Goal: Information Seeking & Learning: Check status

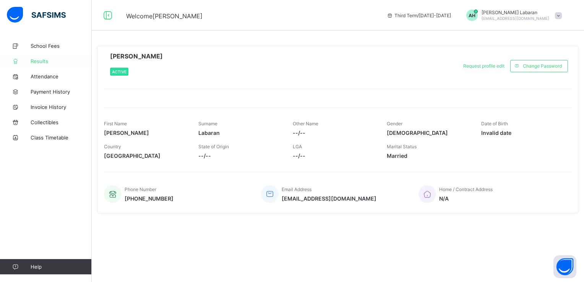
click at [42, 60] on span "Results" at bounding box center [61, 61] width 61 height 6
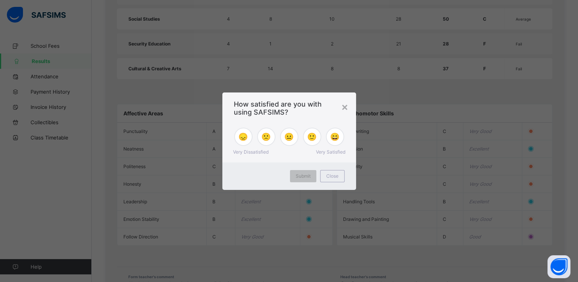
scroll to position [764, 0]
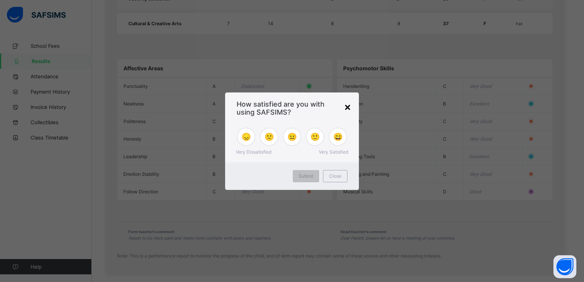
click at [323, 107] on div "×" at bounding box center [347, 106] width 7 height 13
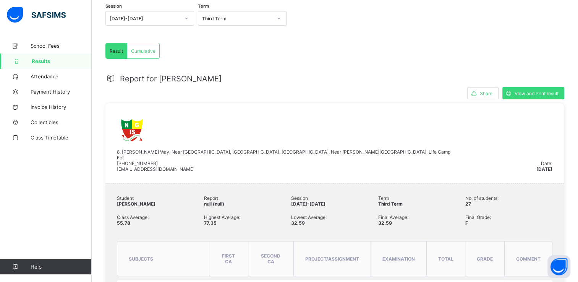
scroll to position [83, 0]
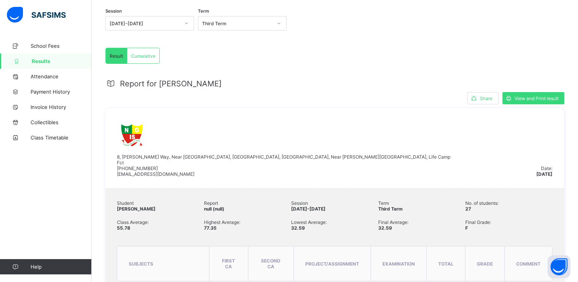
click at [112, 84] on icon at bounding box center [110, 83] width 11 height 9
click at [144, 56] on span "Cumulative" at bounding box center [143, 56] width 24 height 6
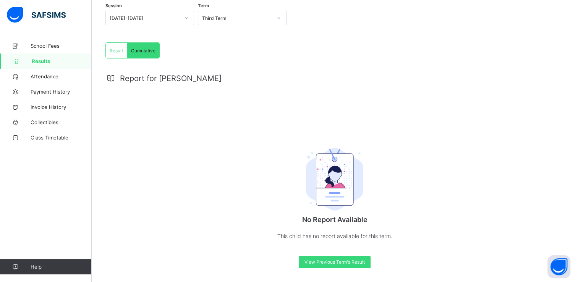
scroll to position [90, 0]
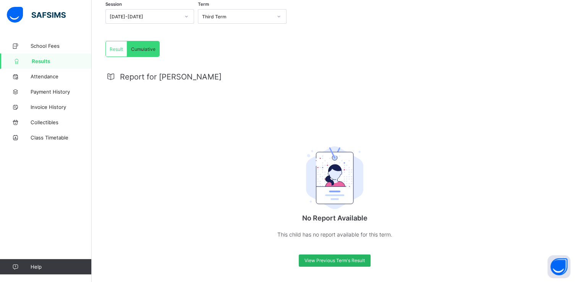
click at [323, 264] on div "View Previous Term's Result" at bounding box center [335, 260] width 72 height 12
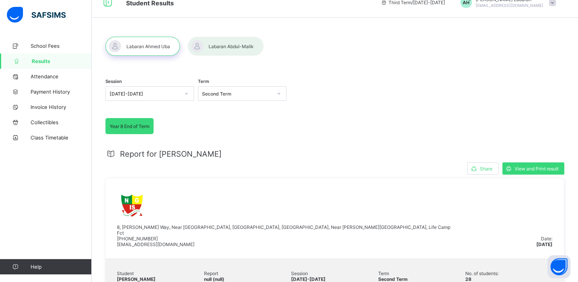
scroll to position [0, 0]
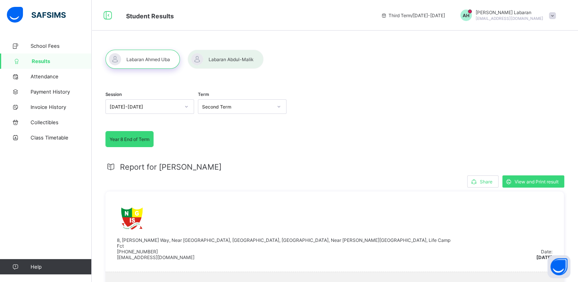
click at [213, 58] on div at bounding box center [226, 59] width 76 height 19
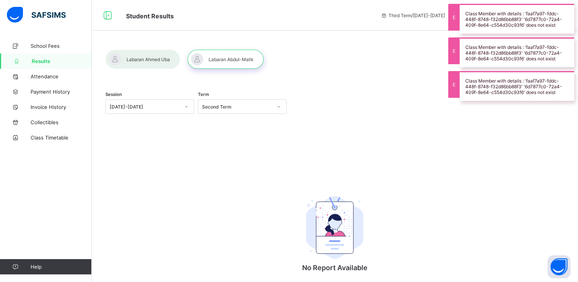
click at [147, 59] on div at bounding box center [142, 59] width 74 height 19
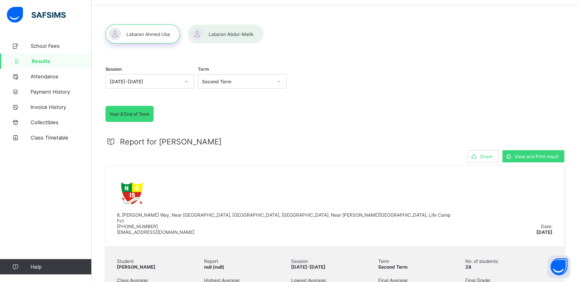
scroll to position [38, 0]
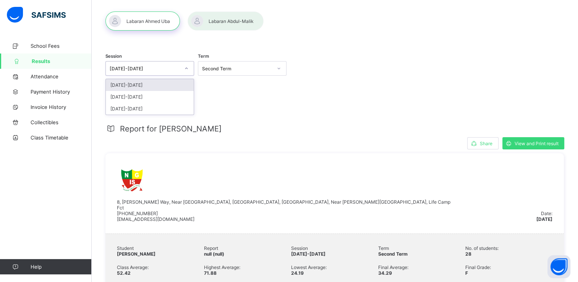
click at [188, 68] on icon at bounding box center [186, 69] width 5 height 8
click at [157, 86] on div "[DATE]-[DATE]" at bounding box center [150, 85] width 88 height 12
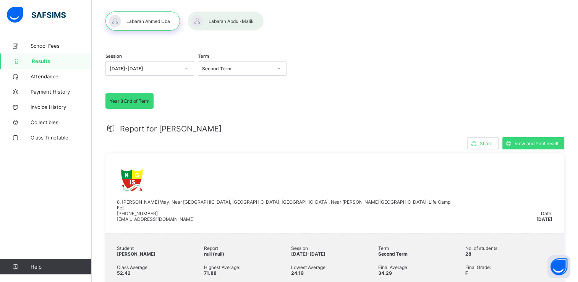
click at [134, 102] on span "Year 8 End of Term" at bounding box center [130, 101] width 40 height 6
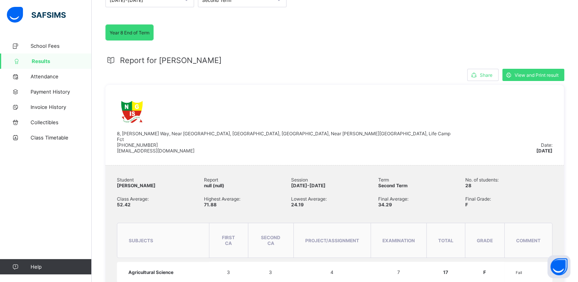
scroll to position [115, 0]
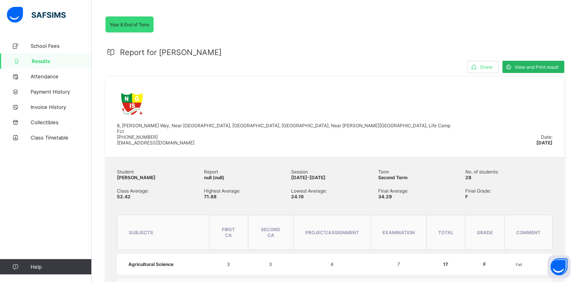
click at [323, 68] on span "View and Print result" at bounding box center [536, 67] width 44 height 6
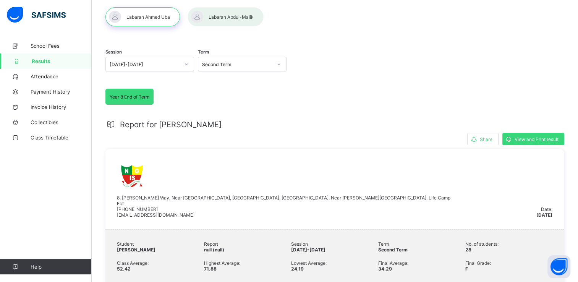
scroll to position [38, 0]
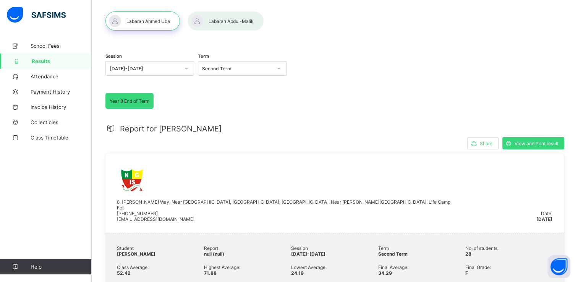
click at [182, 66] on div at bounding box center [186, 68] width 13 height 12
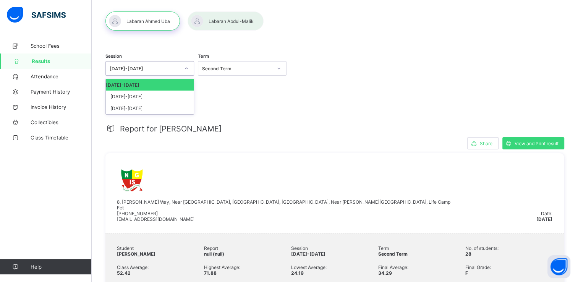
click at [283, 68] on div at bounding box center [278, 68] width 13 height 12
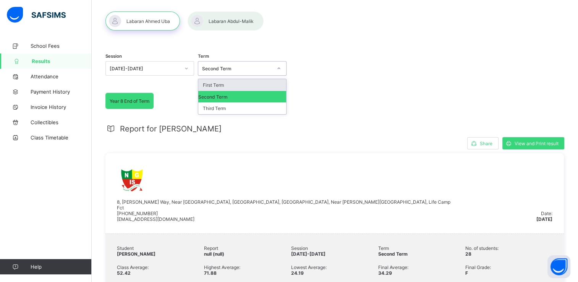
click at [213, 85] on div "First Term" at bounding box center [242, 85] width 88 height 12
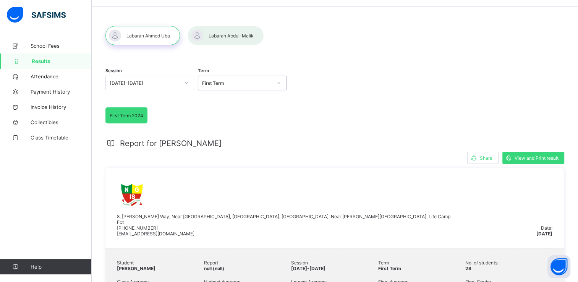
scroll to position [0, 0]
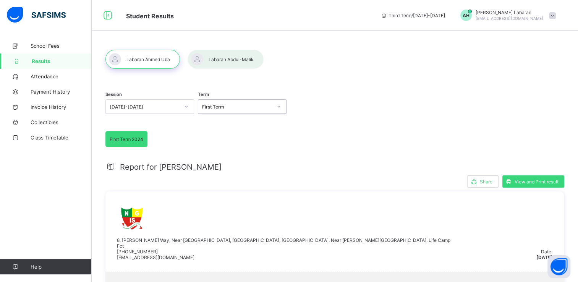
click at [277, 107] on icon at bounding box center [279, 107] width 5 height 8
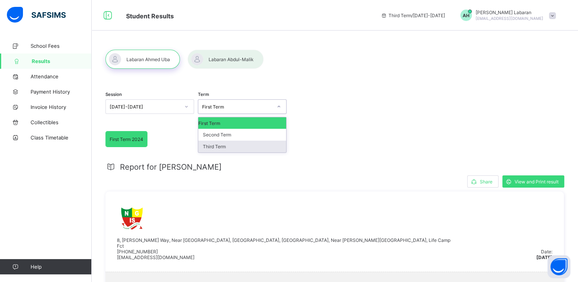
click at [245, 145] on div "Third Term" at bounding box center [242, 147] width 88 height 12
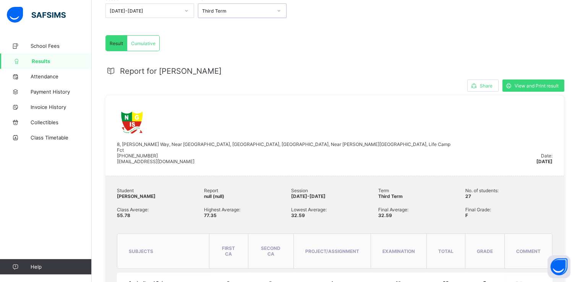
scroll to position [96, 0]
click at [48, 136] on span "Class Timetable" at bounding box center [61, 137] width 61 height 6
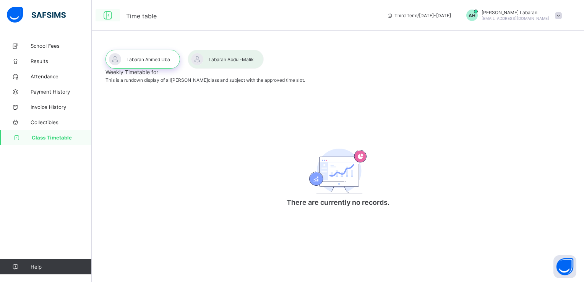
click at [106, 15] on icon at bounding box center [107, 15] width 13 height 11
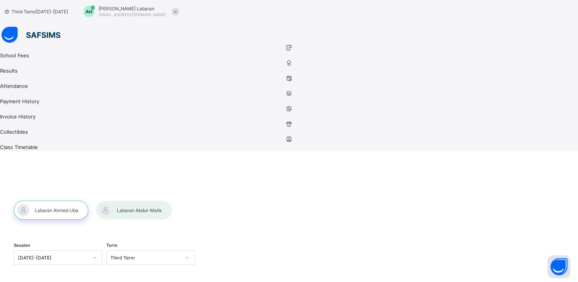
scroll to position [38, 0]
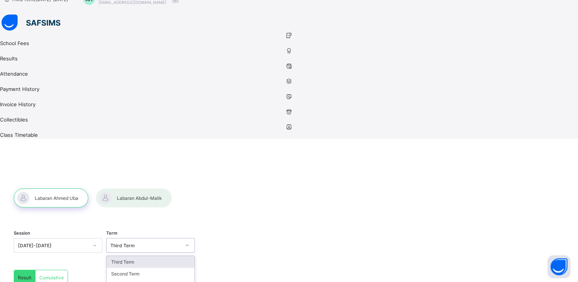
click at [189, 241] on icon at bounding box center [187, 245] width 5 height 8
click at [194, 268] on div "Second Term" at bounding box center [151, 274] width 88 height 12
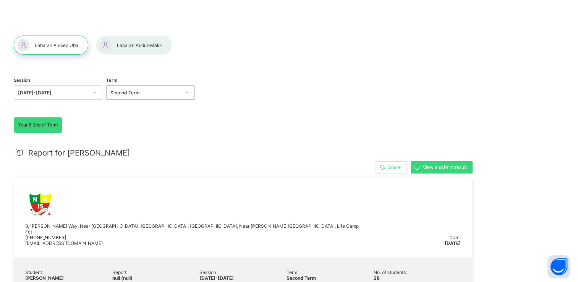
scroll to position [76, 0]
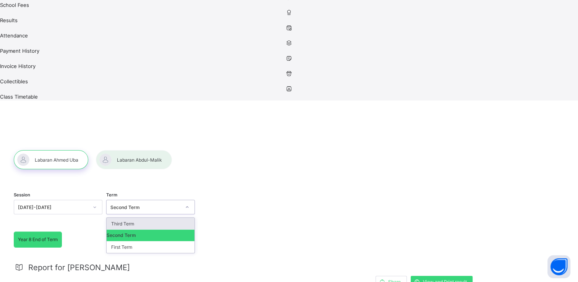
click at [189, 203] on icon at bounding box center [187, 207] width 5 height 8
click at [194, 241] on div "First Term" at bounding box center [151, 247] width 88 height 12
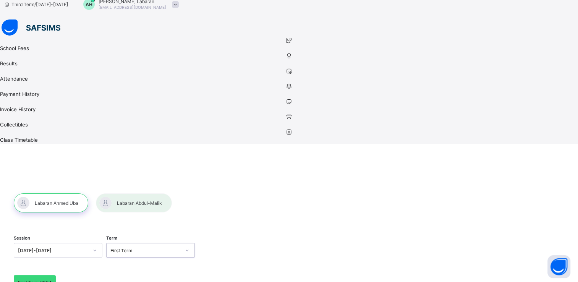
scroll to position [0, 0]
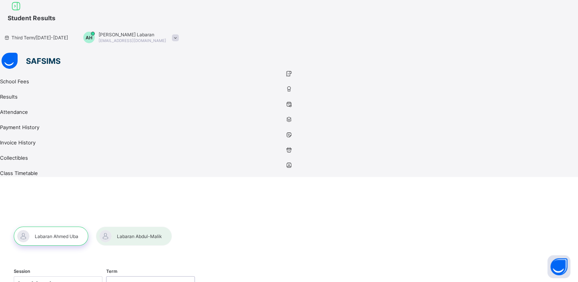
click at [16, 116] on icon at bounding box center [289, 119] width 578 height 6
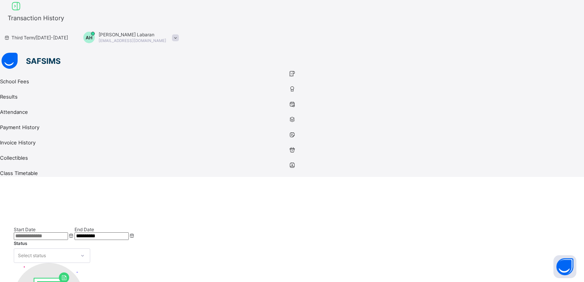
click at [5, 53] on div at bounding box center [292, 61] width 584 height 17
click at [17, 71] on icon at bounding box center [292, 74] width 584 height 6
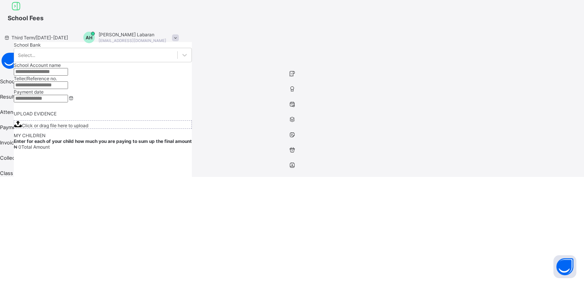
click at [15, 86] on icon at bounding box center [292, 89] width 584 height 6
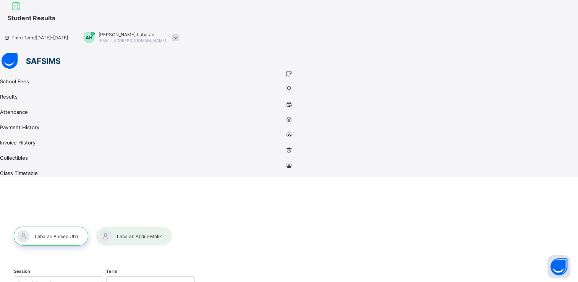
click at [55, 227] on div at bounding box center [51, 236] width 74 height 19
click at [58, 227] on div at bounding box center [51, 236] width 74 height 19
click at [57, 227] on div at bounding box center [51, 236] width 74 height 19
click at [65, 227] on div at bounding box center [51, 236] width 74 height 19
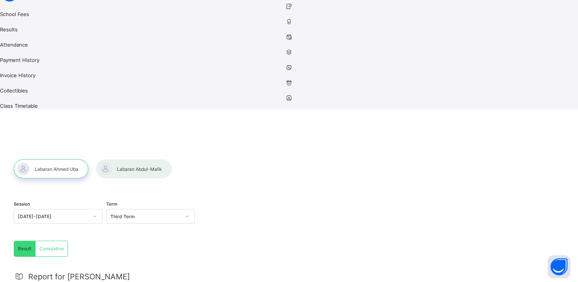
scroll to position [76, 0]
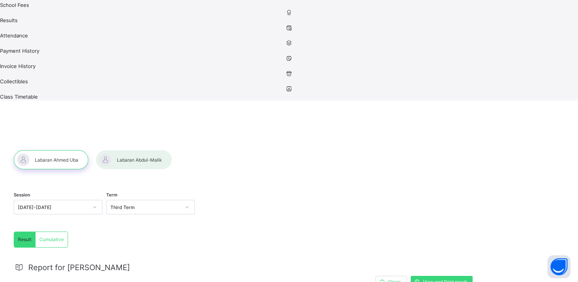
click at [19, 31] on icon at bounding box center [289, 28] width 578 height 6
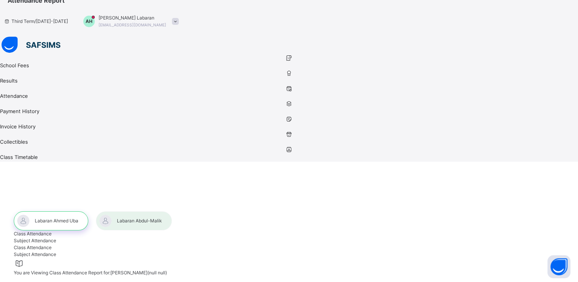
select select "****"
select select "*"
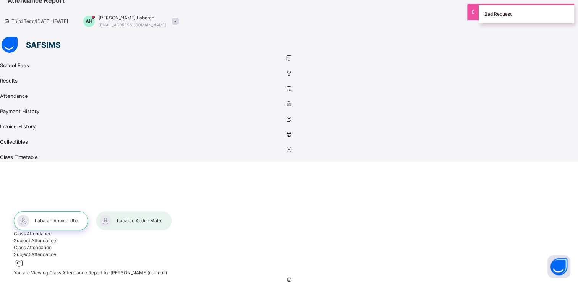
scroll to position [76, 0]
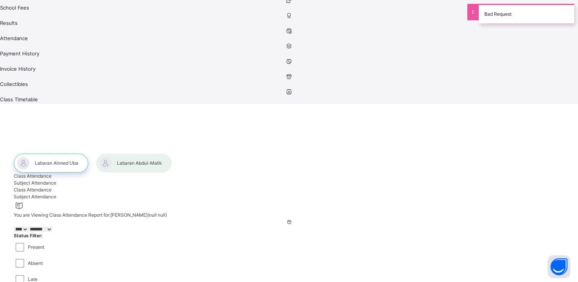
click at [16, 64] on icon at bounding box center [289, 61] width 578 height 6
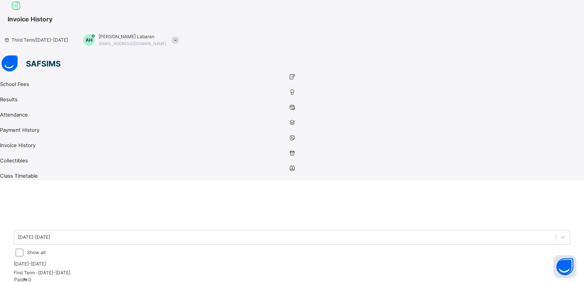
click at [197, 230] on div "2024-2025 Show all" at bounding box center [292, 245] width 556 height 31
click at [16, 89] on icon at bounding box center [292, 92] width 584 height 6
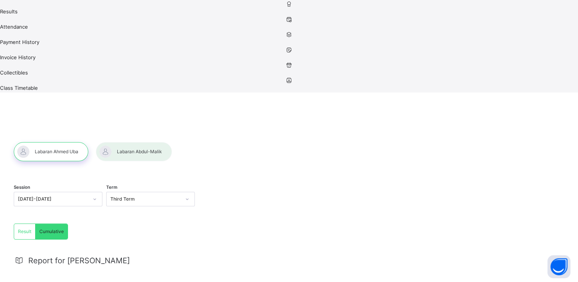
scroll to position [93, 0]
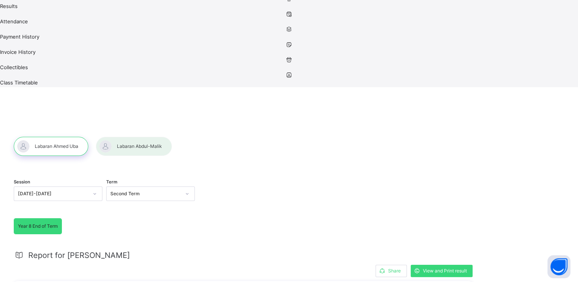
click at [58, 223] on span "Year 8 End of Term" at bounding box center [38, 226] width 40 height 7
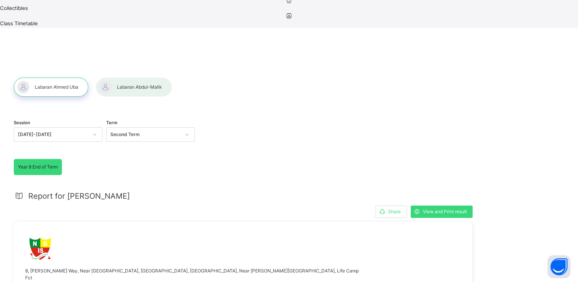
scroll to position [153, 0]
click at [323, 267] on button "Open asap" at bounding box center [558, 266] width 23 height 23
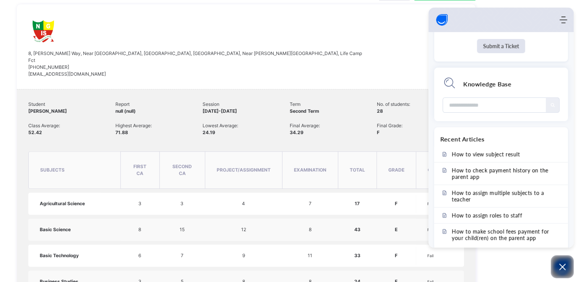
scroll to position [382, 0]
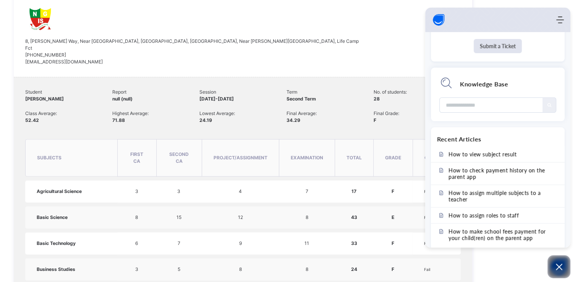
click at [323, 180] on td "Fail" at bounding box center [437, 191] width 48 height 22
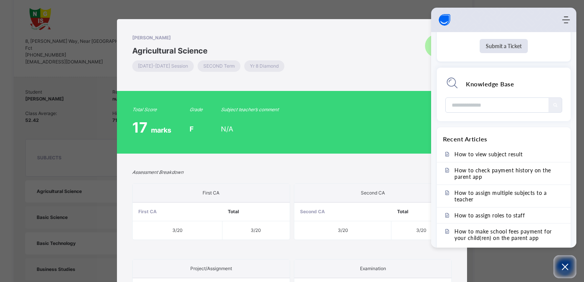
click at [304, 56] on div "LU" at bounding box center [372, 54] width 160 height 41
click at [307, 154] on div "Assessment Breakdown First CA First CA Total 3 /20 3 /20 Second CA Second CA To…" at bounding box center [292, 246] width 350 height 185
click at [323, 23] on icon "Modules Menu" at bounding box center [566, 20] width 8 height 8
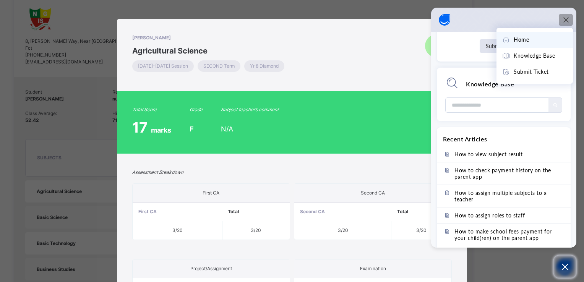
click at [323, 266] on icon "Open asap" at bounding box center [565, 267] width 10 height 10
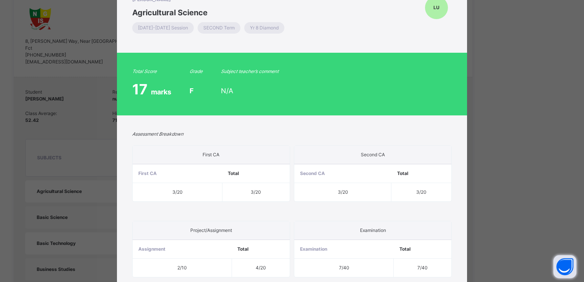
scroll to position [0, 0]
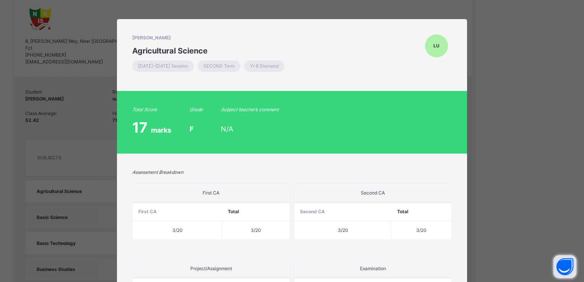
click at [323, 80] on div "Labaran Ahmed Uba Agricultural Science 2024-2025 Session SECOND Term Yr 8 Diamo…" at bounding box center [292, 141] width 584 height 282
click at [39, 49] on div "Labaran Ahmed Uba Agricultural Science 2024-2025 Session SECOND Term Yr 8 Diamo…" at bounding box center [292, 141] width 584 height 282
drag, startPoint x: 433, startPoint y: 44, endPoint x: 448, endPoint y: 84, distance: 43.3
click at [323, 45] on span "LU" at bounding box center [436, 45] width 6 height 7
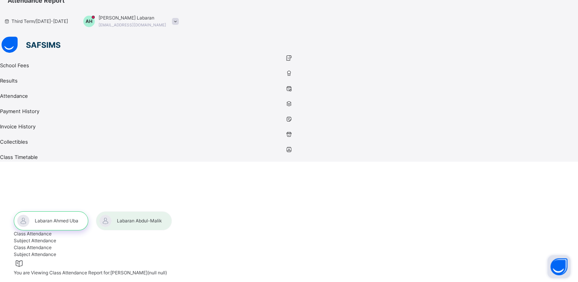
select select "****"
select select "*"
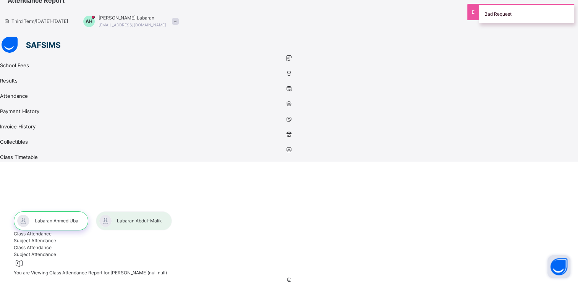
scroll to position [76, 0]
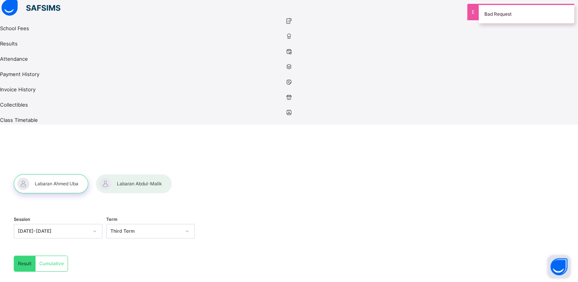
scroll to position [76, 0]
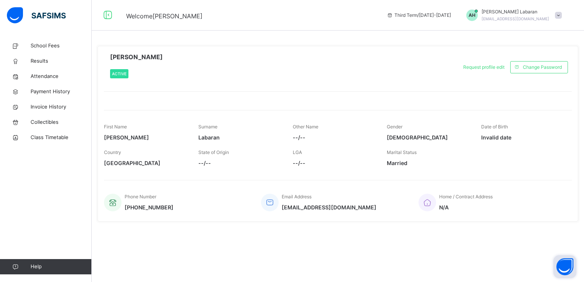
click at [209, 160] on span "--/--" at bounding box center [239, 163] width 83 height 8
click at [47, 42] on span "School Fees" at bounding box center [61, 46] width 61 height 8
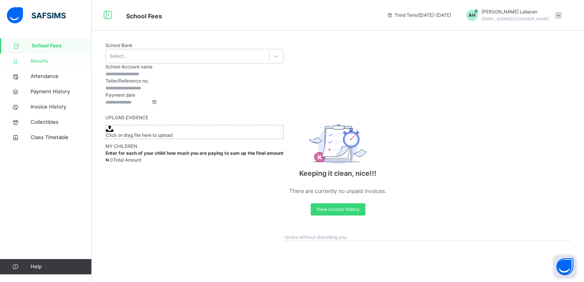
click at [40, 60] on span "Results" at bounding box center [61, 61] width 61 height 8
